Goal: Task Accomplishment & Management: Complete application form

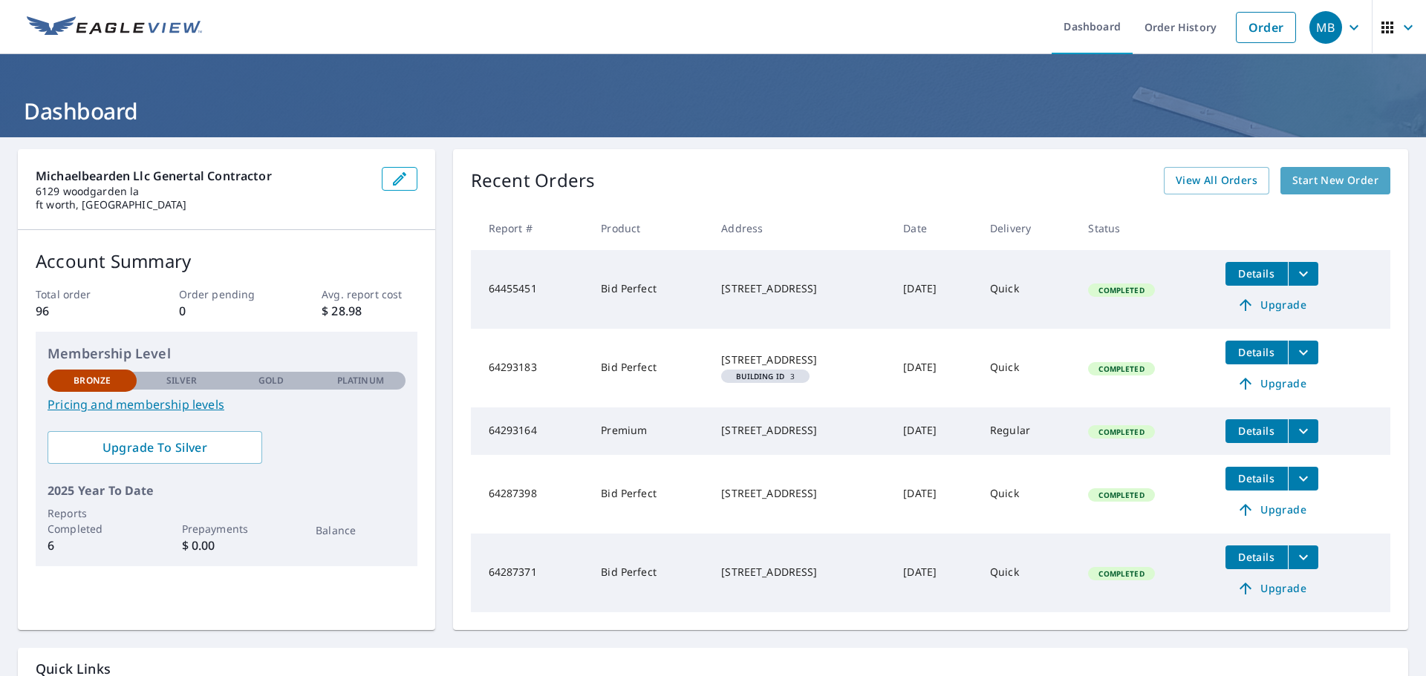
click at [1324, 180] on span "Start New Order" at bounding box center [1335, 181] width 86 height 19
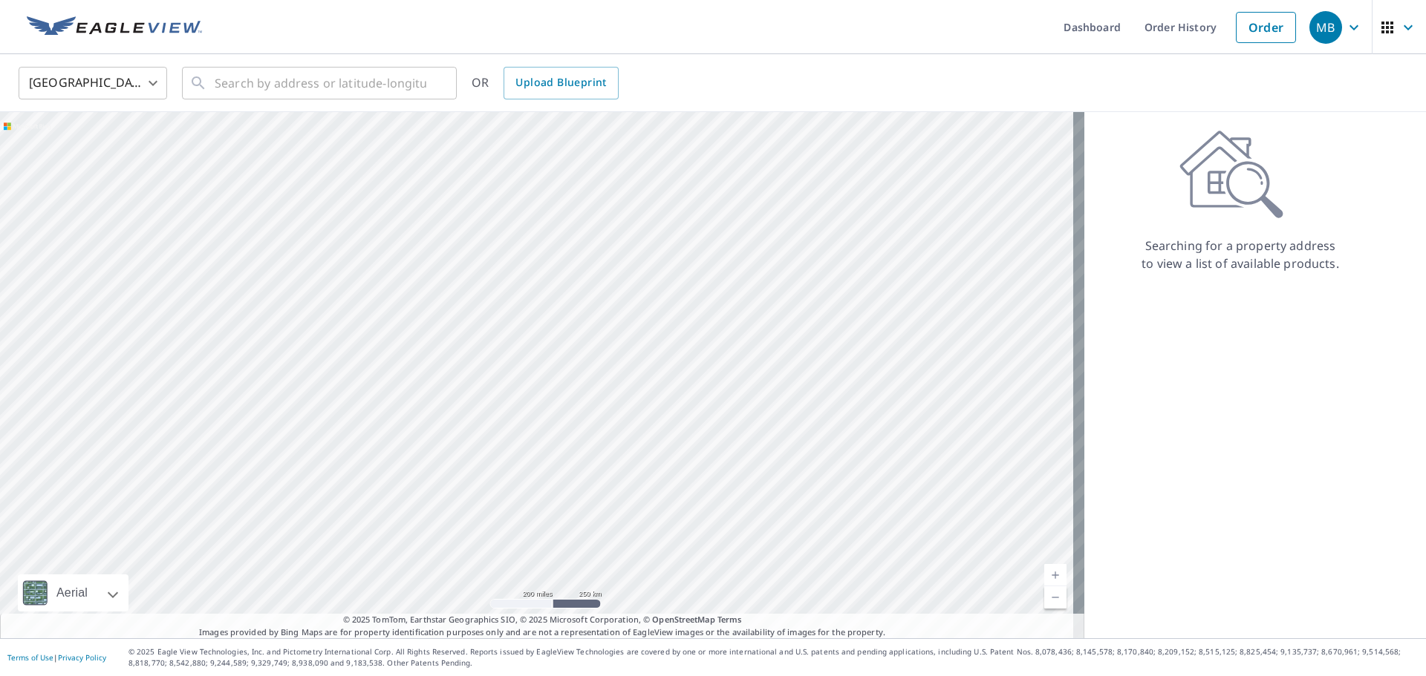
click at [508, 464] on div at bounding box center [542, 375] width 1084 height 526
click at [500, 465] on div at bounding box center [542, 375] width 1084 height 526
click at [214, 83] on div "​" at bounding box center [319, 83] width 275 height 33
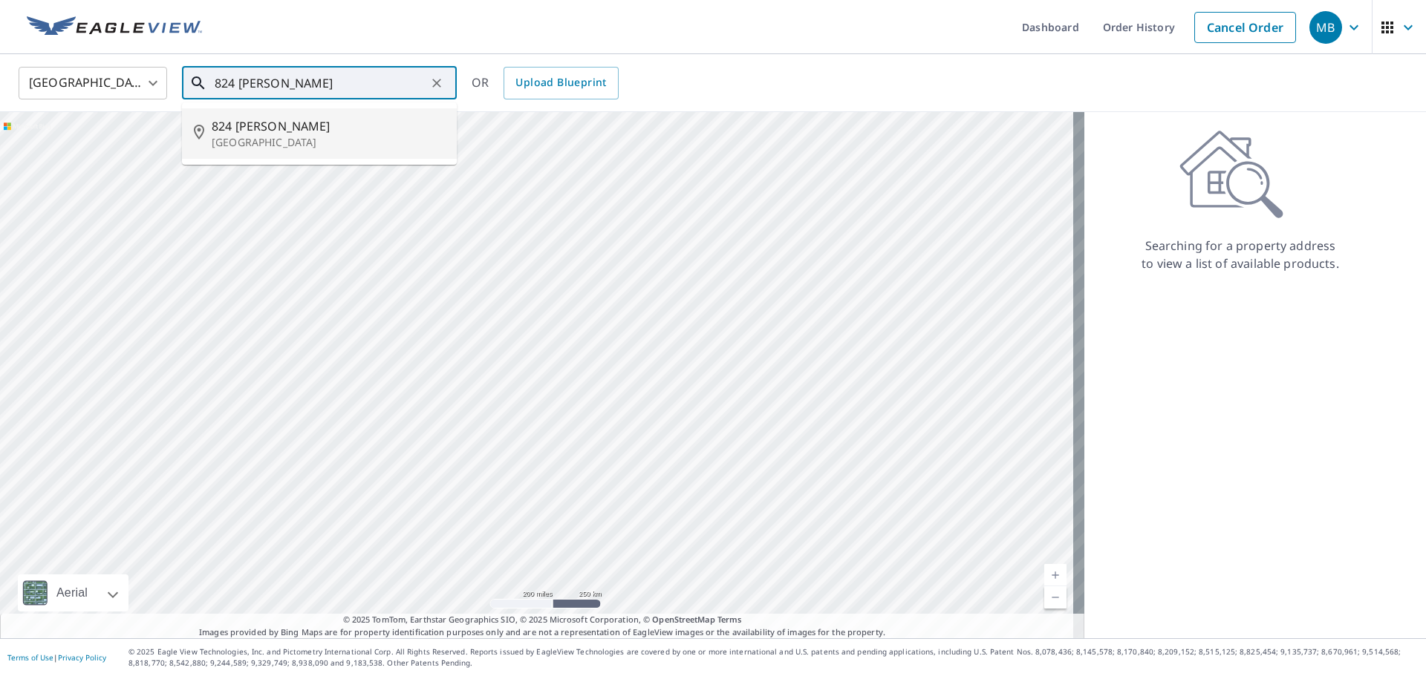
click at [250, 136] on p "[GEOGRAPHIC_DATA]" at bounding box center [328, 142] width 233 height 15
type input "[STREET_ADDRESS][PERSON_NAME]"
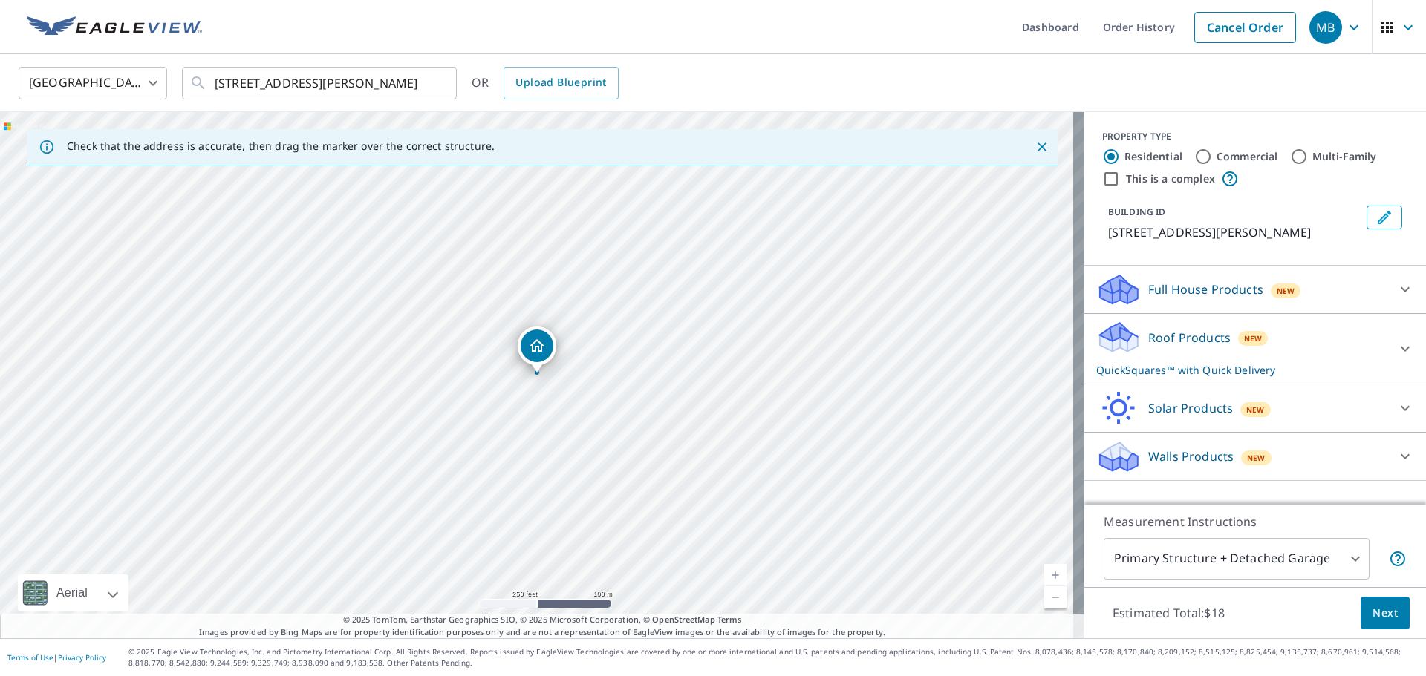
click at [1377, 221] on icon "Edit building 1" at bounding box center [1383, 217] width 13 height 13
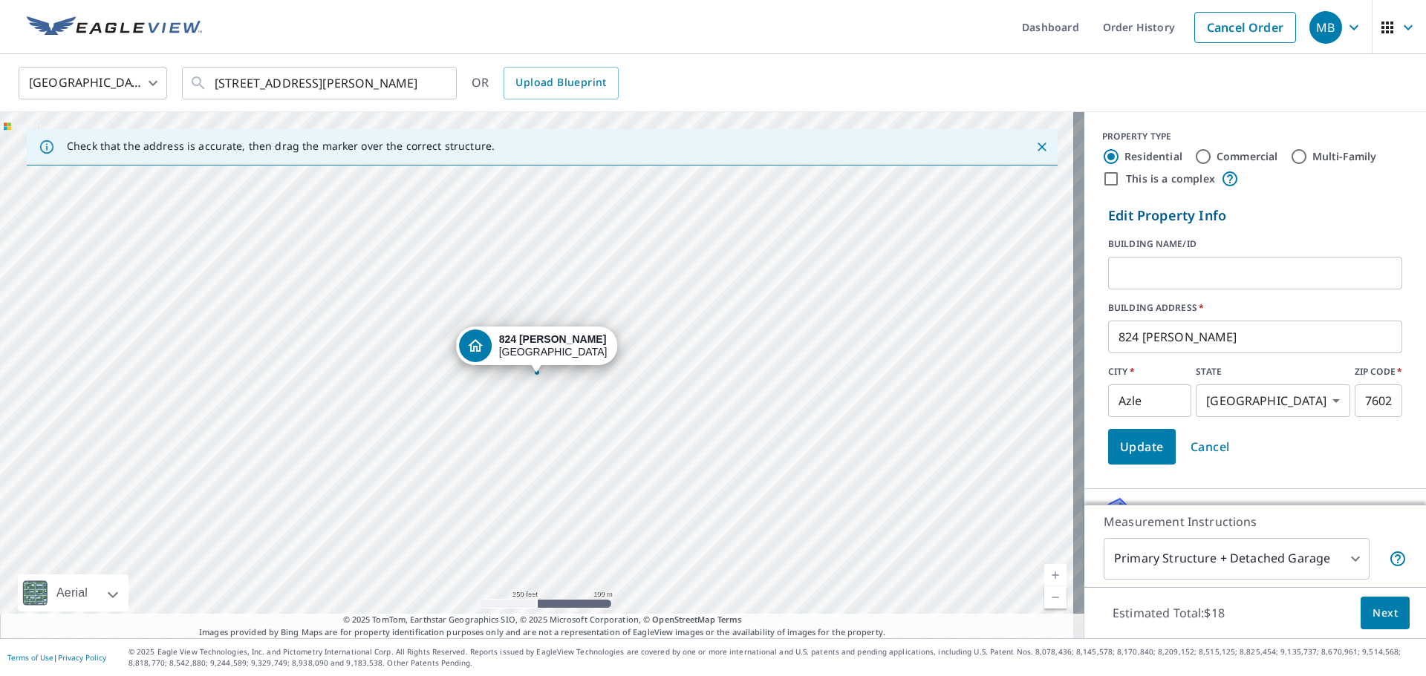
click at [1239, 224] on p "Edit Property Info" at bounding box center [1255, 216] width 294 height 20
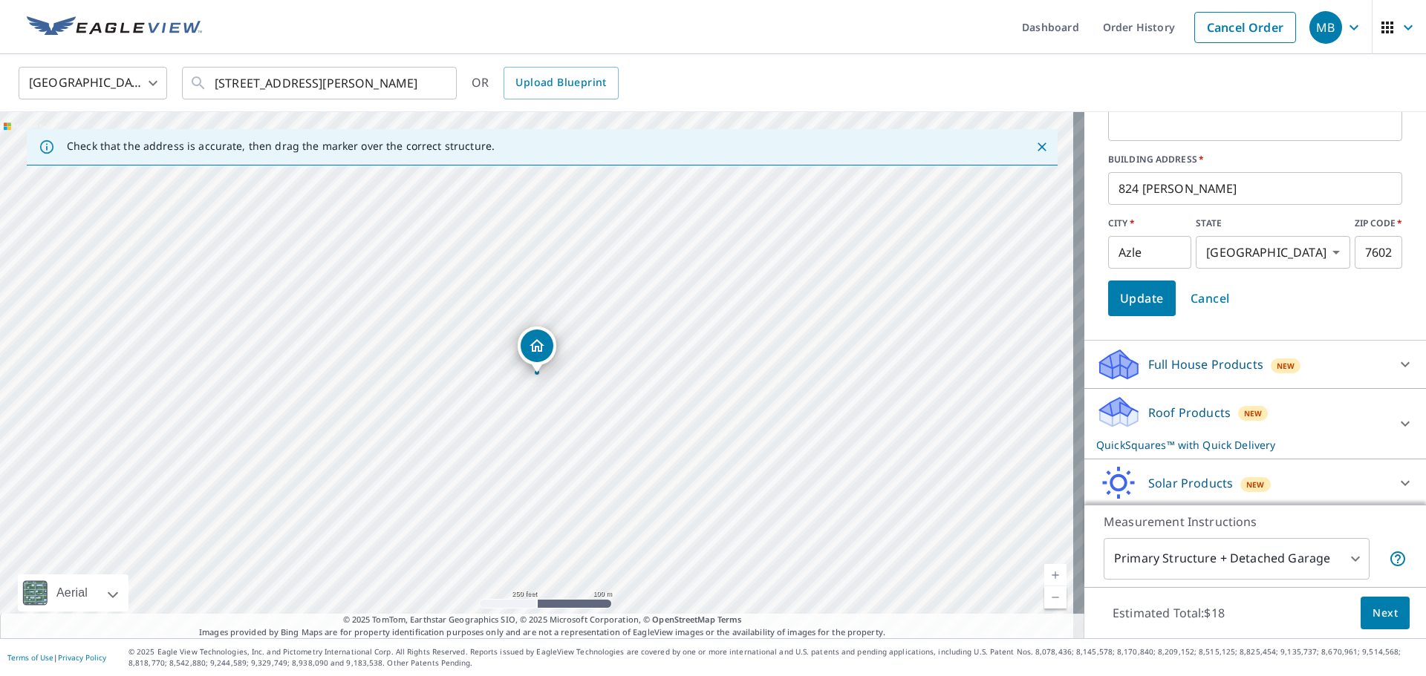
scroll to position [200, 0]
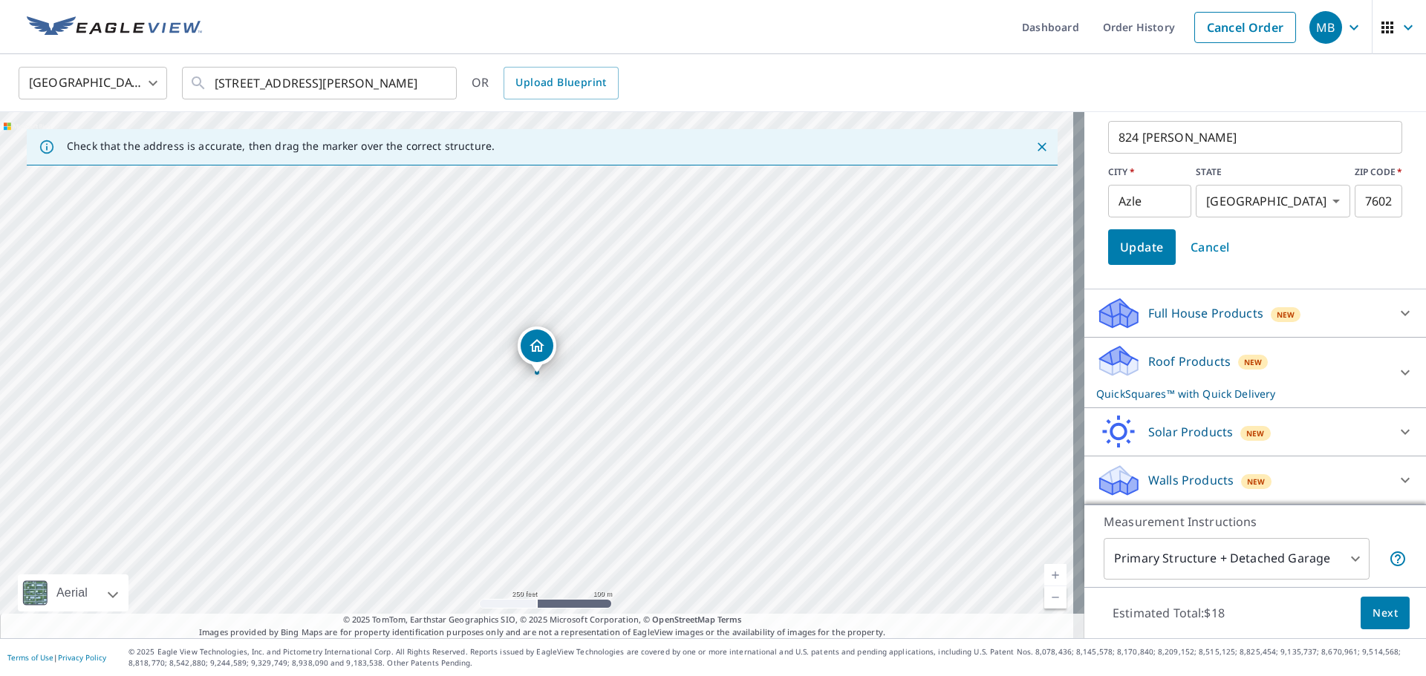
click at [1266, 558] on body "MB MB Dashboard Order History Cancel Order MB [GEOGRAPHIC_DATA] [GEOGRAPHIC_DAT…" at bounding box center [713, 338] width 1426 height 676
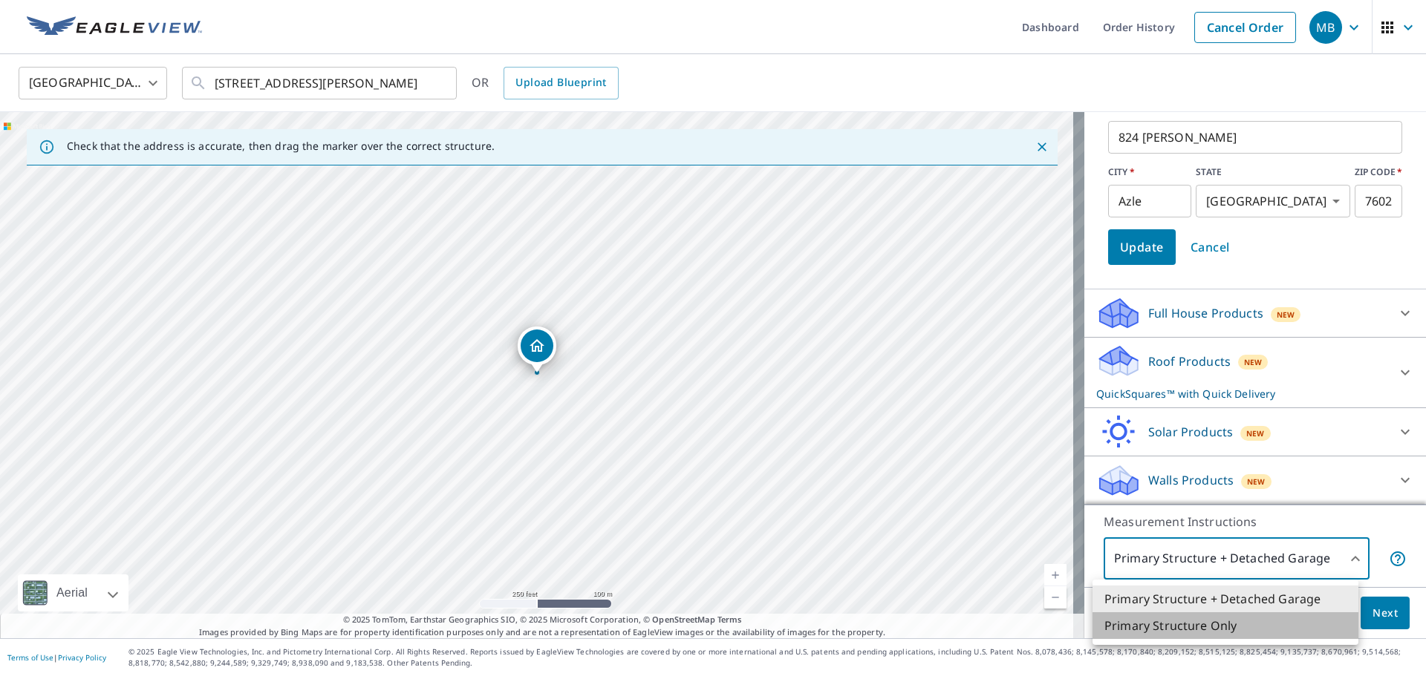
click at [1201, 630] on li "Primary Structure Only" at bounding box center [1225, 626] width 266 height 27
type input "2"
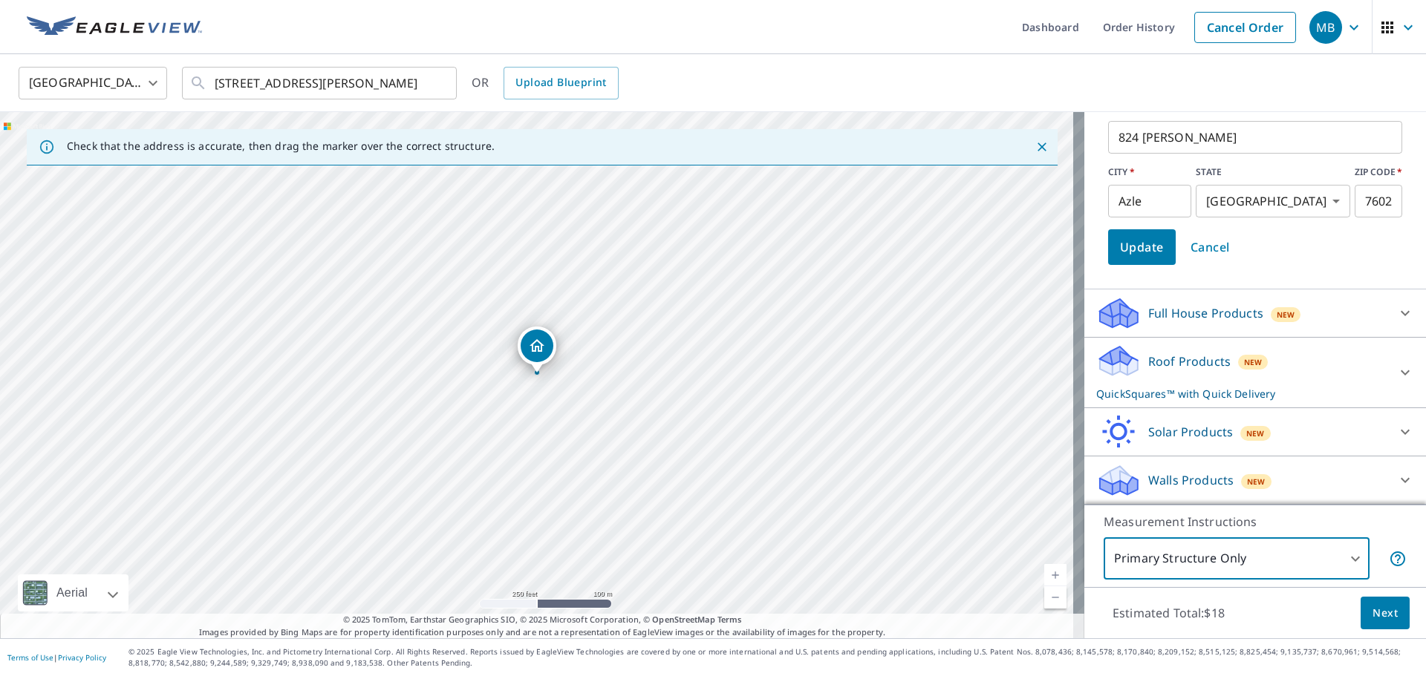
click at [1390, 622] on button "Next" at bounding box center [1384, 613] width 49 height 33
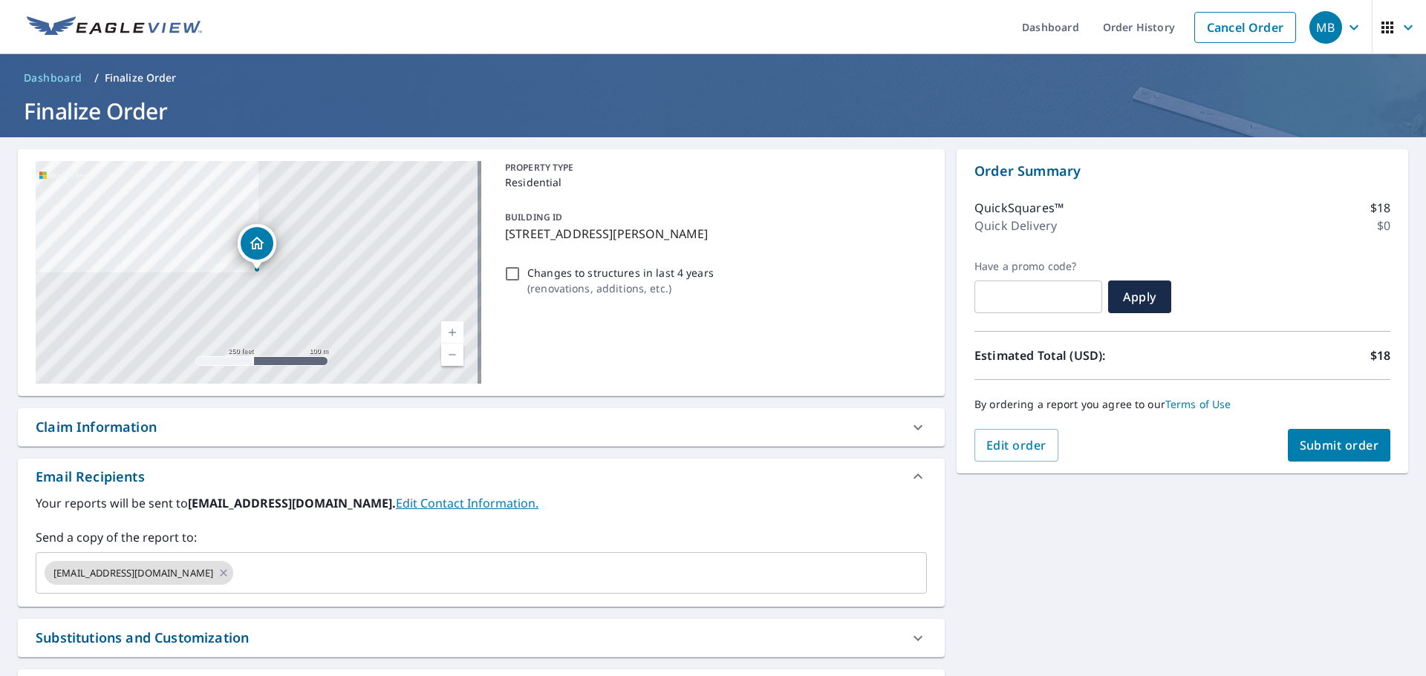
click at [1337, 446] on span "Submit order" at bounding box center [1338, 445] width 79 height 16
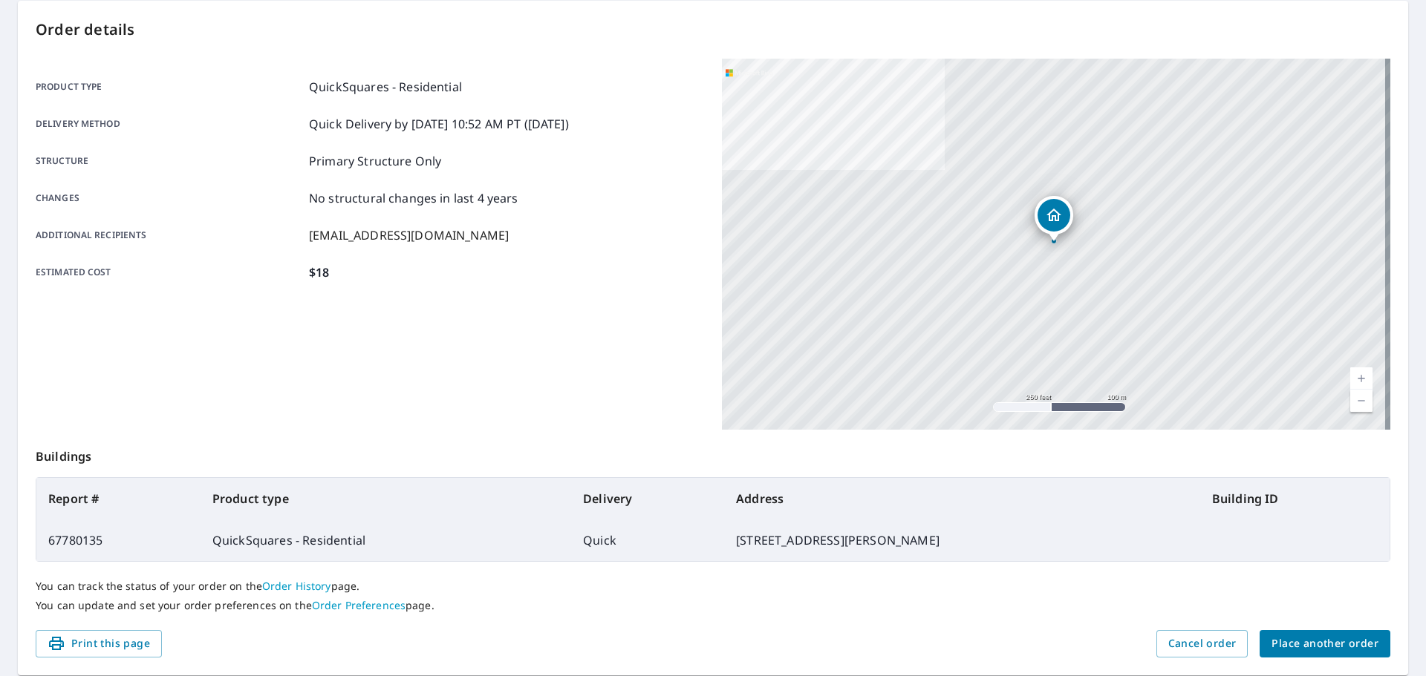
scroll to position [198, 0]
